Goal: Check status: Check status

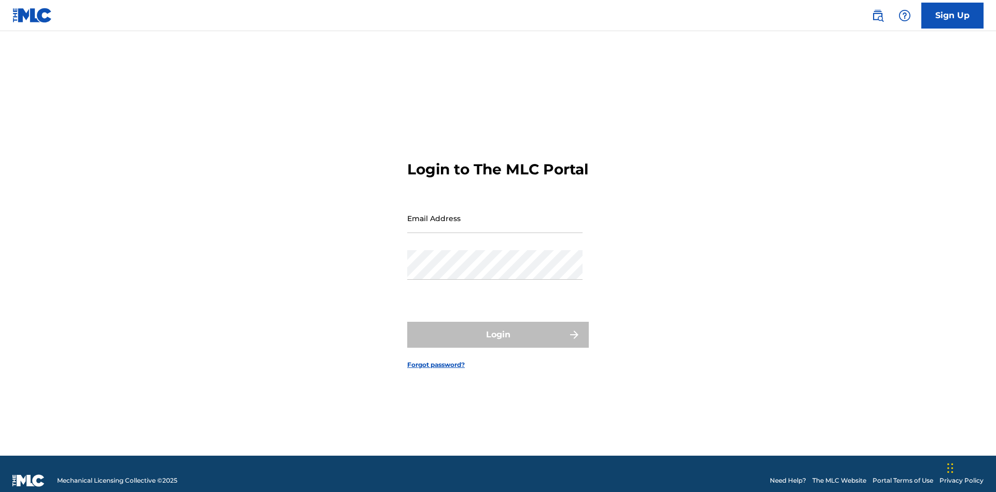
scroll to position [13, 0]
click at [495, 213] on input "Email Address" at bounding box center [494, 218] width 175 height 30
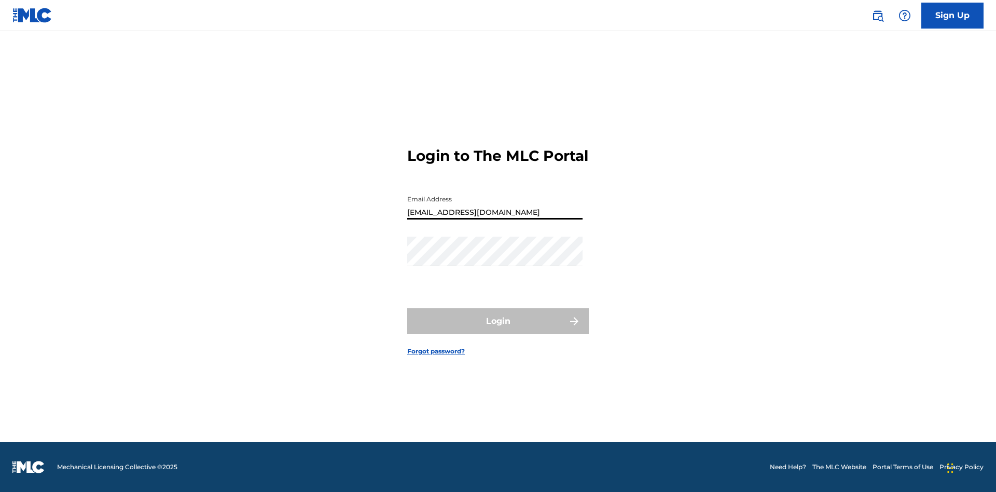
type input "[EMAIL_ADDRESS][DOMAIN_NAME]"
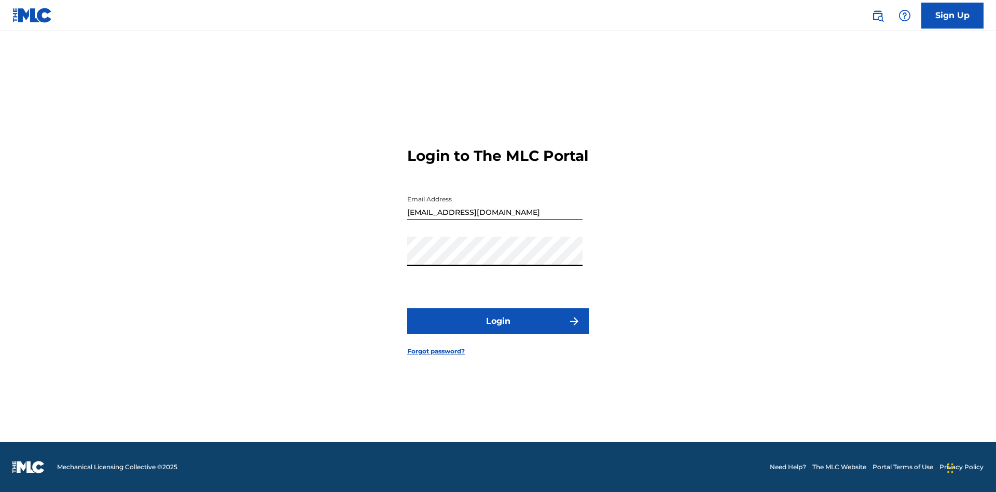
click at [498, 330] on button "Login" at bounding box center [498, 321] width 182 height 26
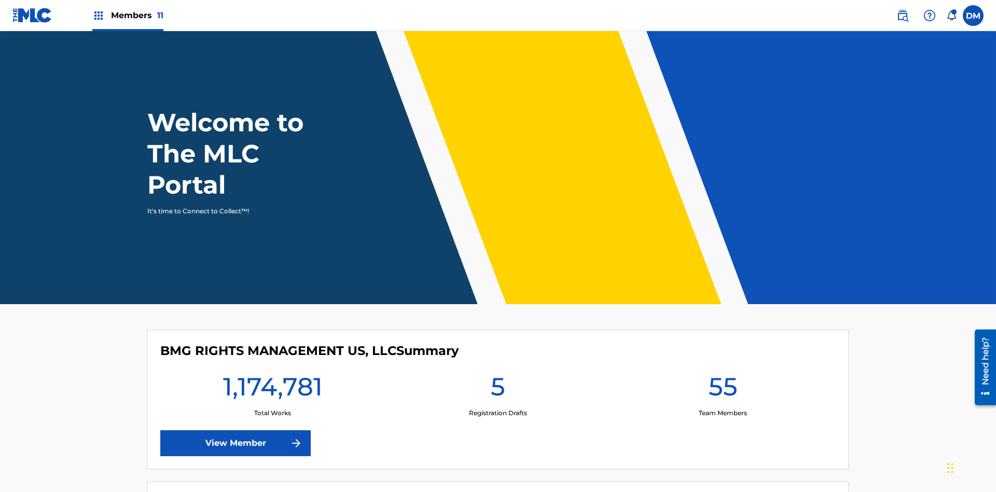
scroll to position [45, 0]
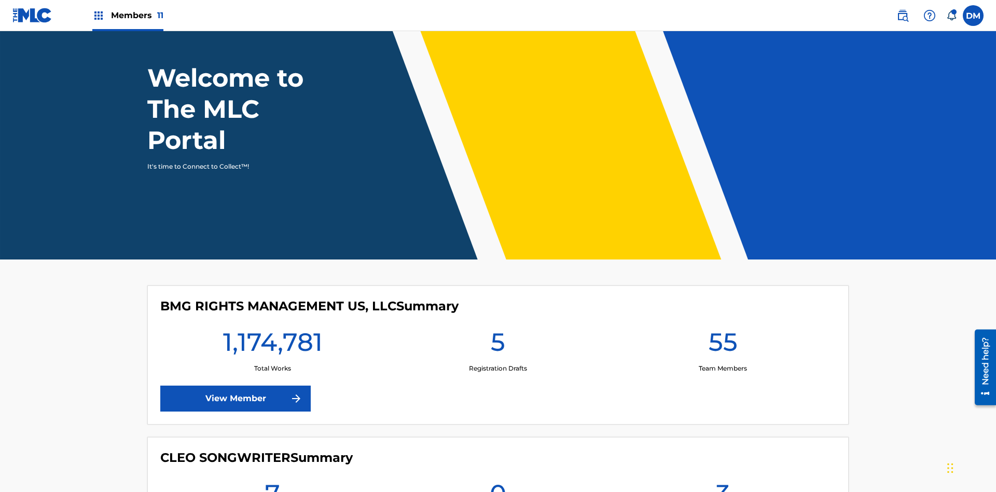
click at [128, 15] on span "Members 11" at bounding box center [137, 15] width 52 height 12
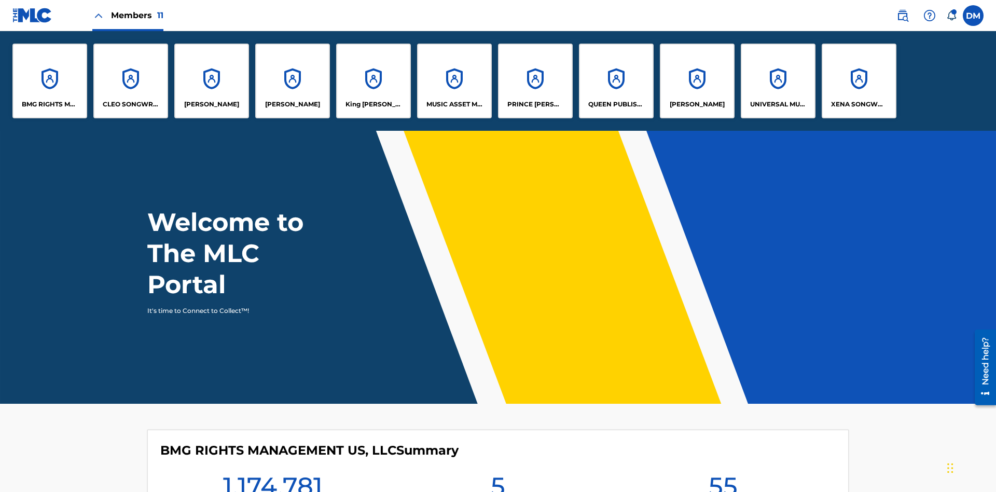
scroll to position [37, 0]
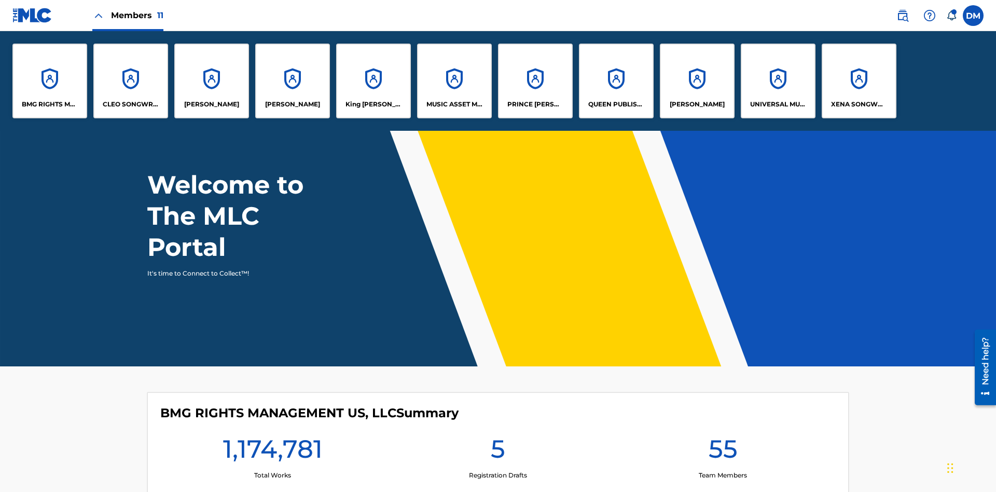
click at [778, 104] on p "UNIVERSAL MUSIC PUB GROUP" at bounding box center [778, 104] width 57 height 9
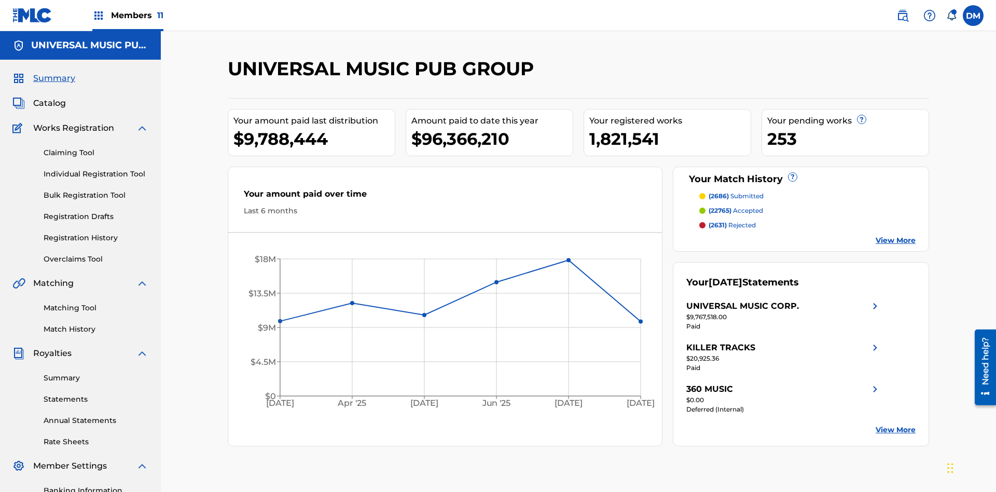
click at [96, 373] on link "Summary" at bounding box center [96, 378] width 105 height 11
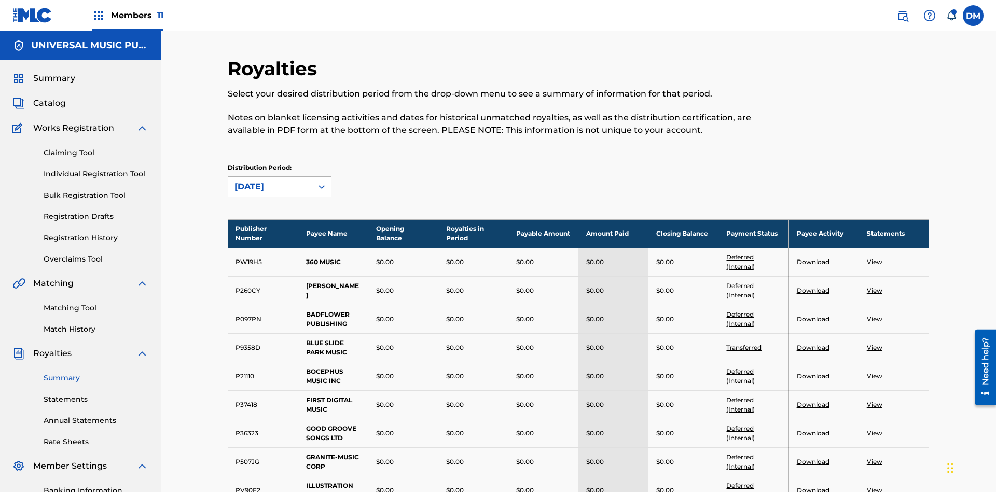
click at [270, 181] on div "August 2025" at bounding box center [271, 187] width 72 height 12
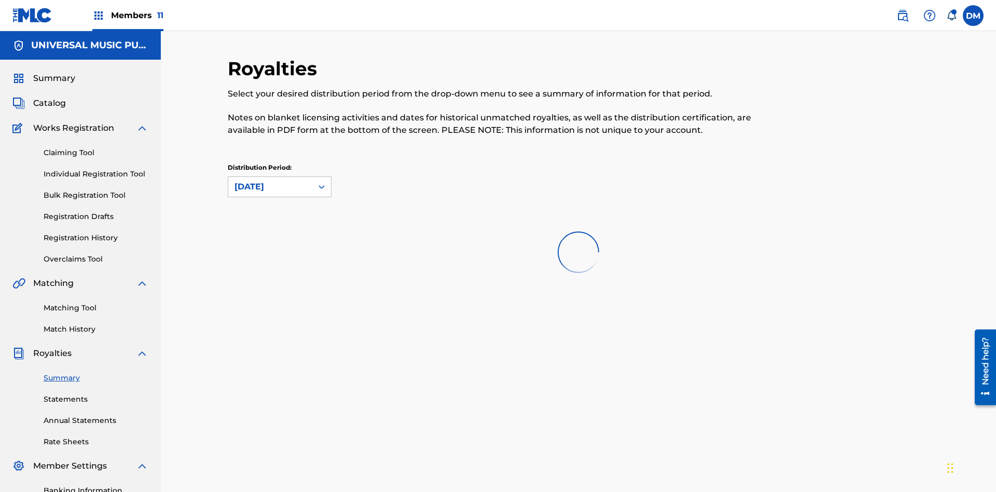
click at [270, 181] on div "April 2024" at bounding box center [271, 187] width 72 height 12
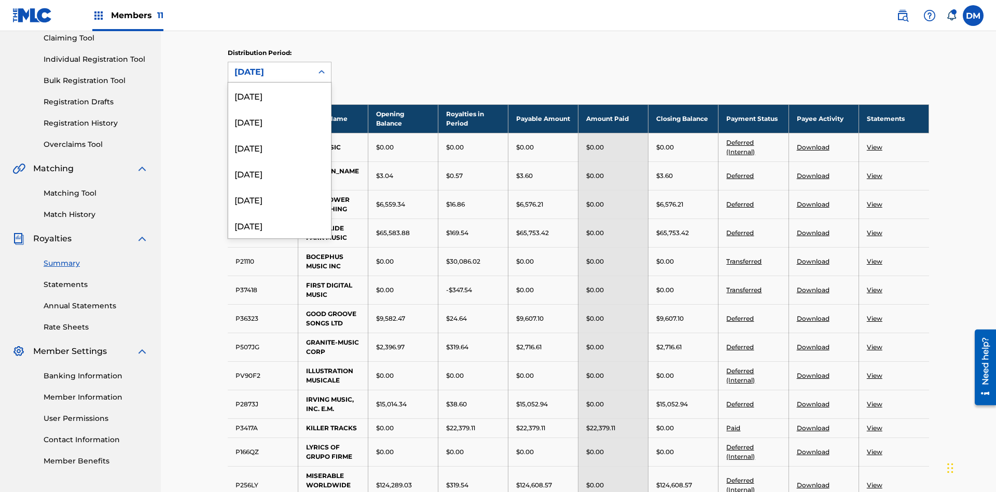
scroll to position [294, 0]
